Goal: Task Accomplishment & Management: Use online tool/utility

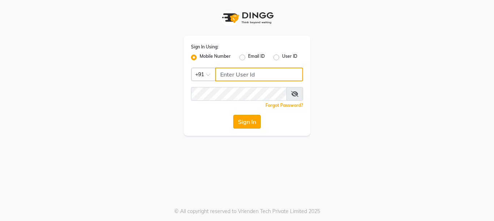
type input "9999781071"
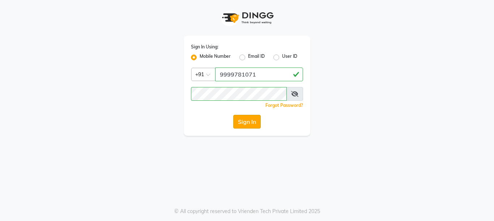
click at [240, 119] on button "Sign In" at bounding box center [246, 122] width 27 height 14
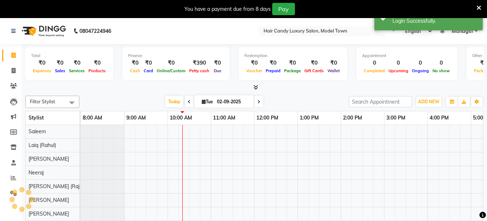
select select "en"
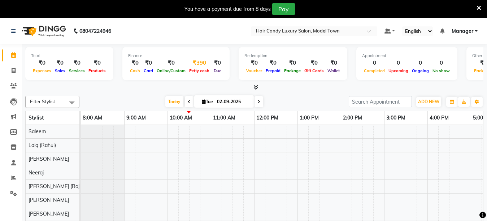
click at [191, 66] on div "₹390" at bounding box center [200, 63] width 24 height 8
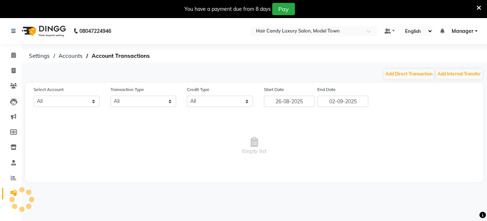
select select "3553"
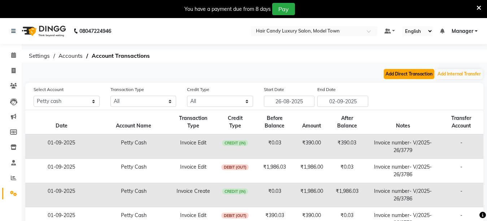
click at [406, 75] on button "Add Direct Transaction" at bounding box center [409, 74] width 51 height 10
select select "direct"
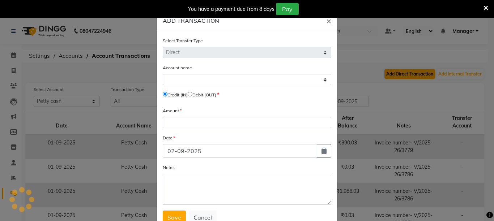
select select "3553"
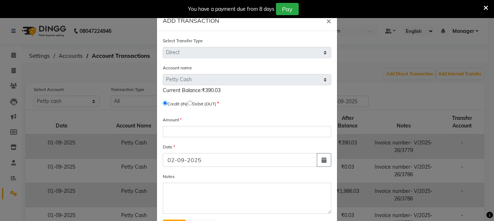
click at [191, 103] on input "radio" at bounding box center [190, 103] width 5 height 5
radio input "true"
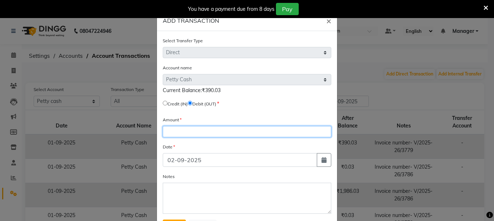
click at [182, 130] on input "number" at bounding box center [247, 131] width 168 height 11
type input "390"
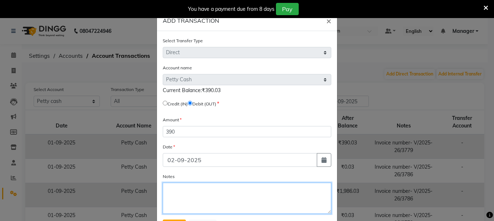
click at [205, 204] on textarea "Notes" at bounding box center [247, 198] width 168 height 31
type textarea "Bank Deposit"
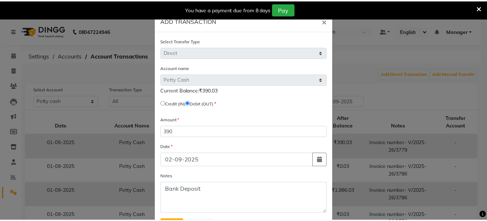
scroll to position [34, 0]
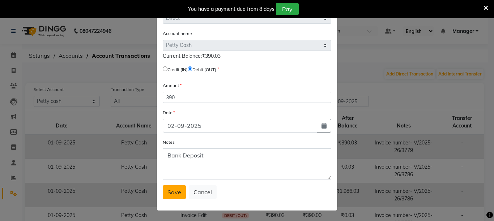
click at [174, 186] on button "Save" at bounding box center [174, 192] width 23 height 14
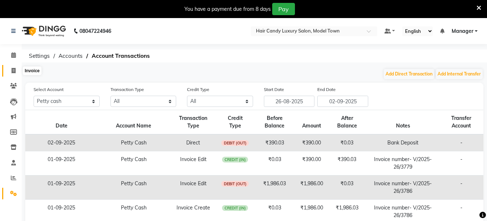
click at [8, 72] on span at bounding box center [13, 71] width 13 height 8
select select "service"
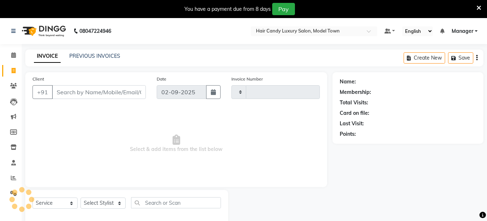
type input "3792"
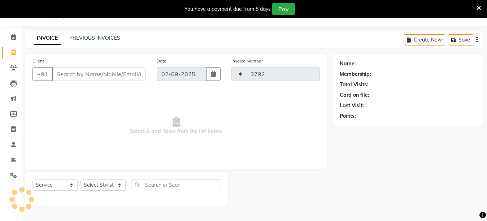
select select "4716"
